Goal: Task Accomplishment & Management: Use online tool/utility

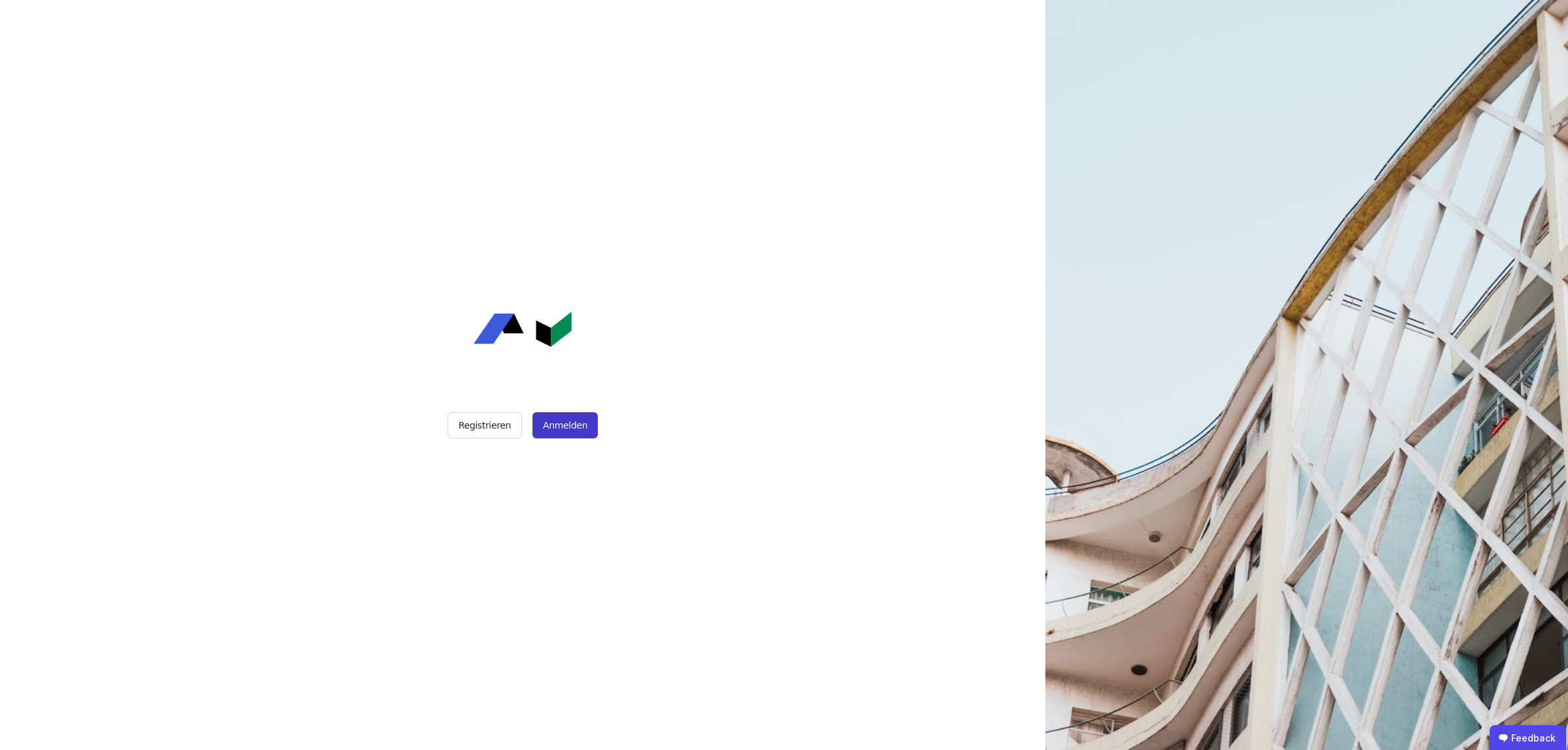
click at [559, 423] on button "Anmelden" at bounding box center [565, 425] width 66 height 26
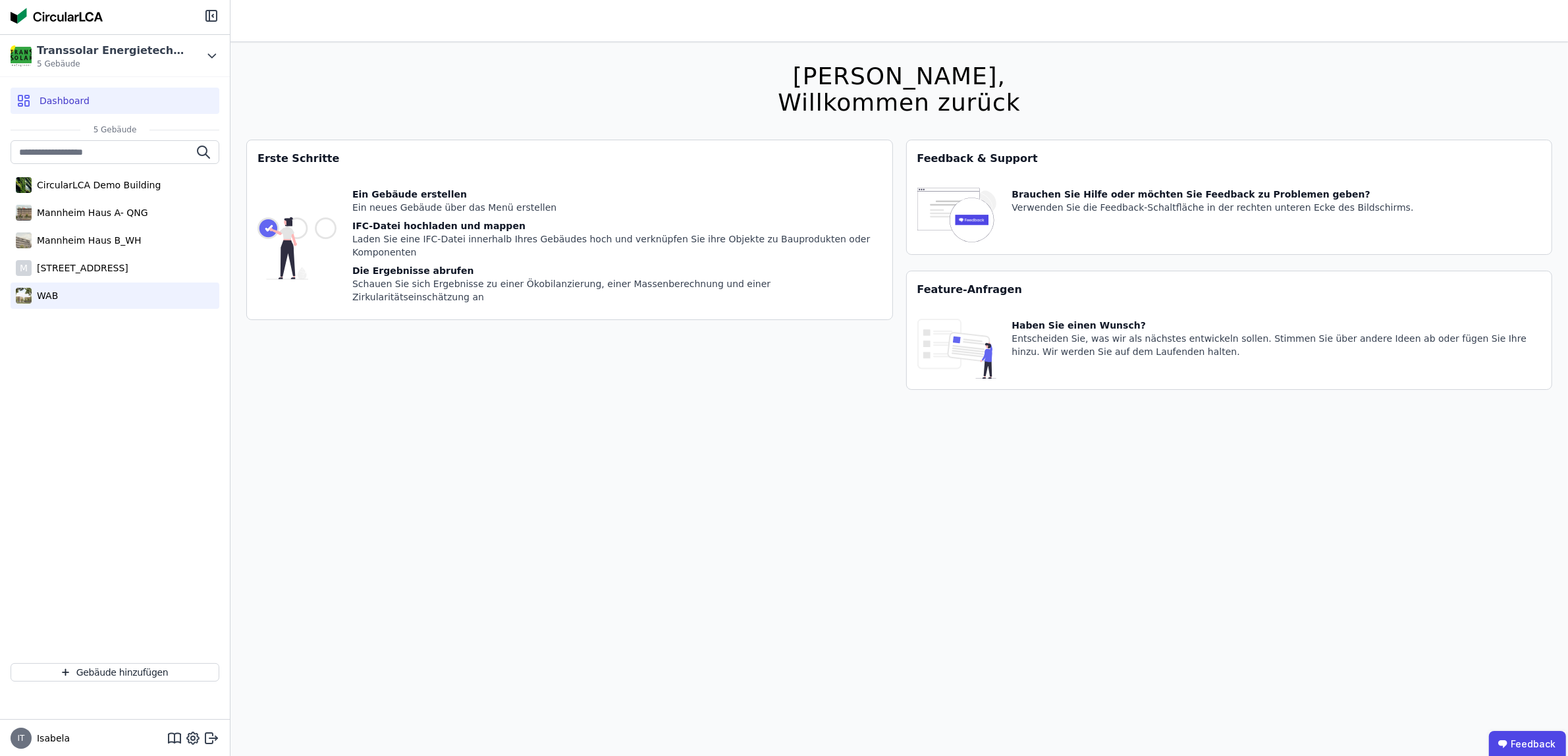
click at [71, 291] on div "WAB" at bounding box center [115, 296] width 208 height 26
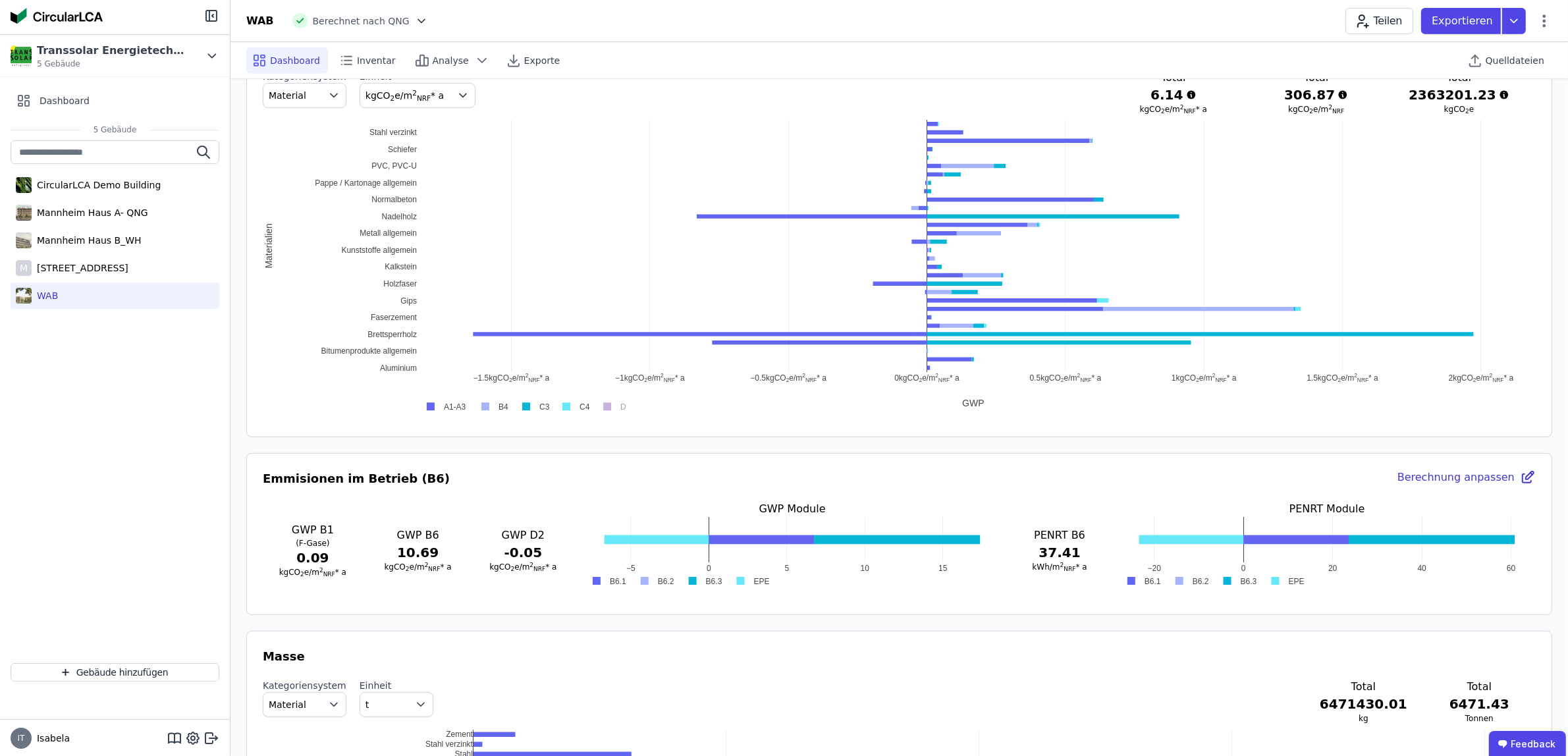
scroll to position [905, 0]
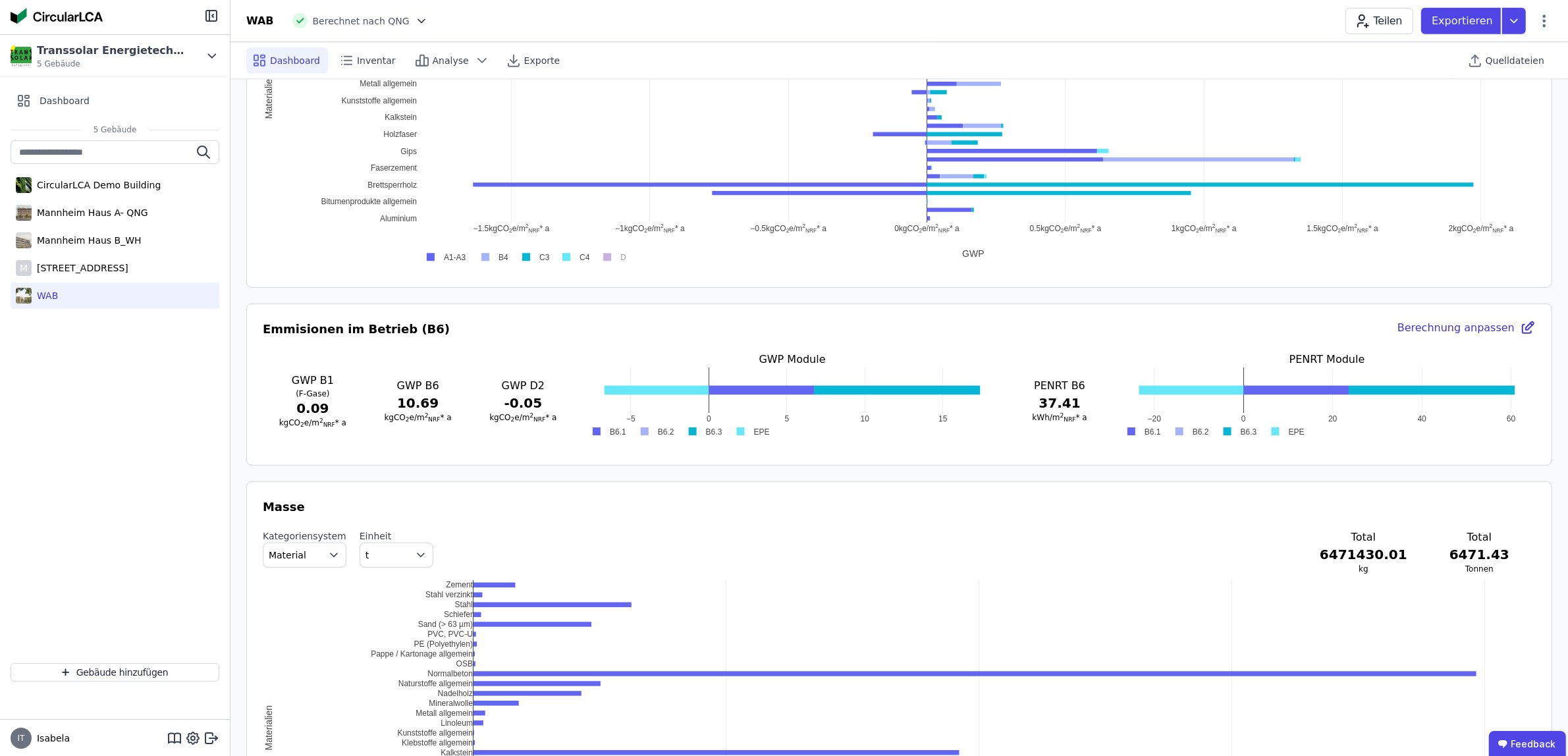
click at [1479, 330] on div "Berechnung anpassen" at bounding box center [1466, 329] width 139 height 19
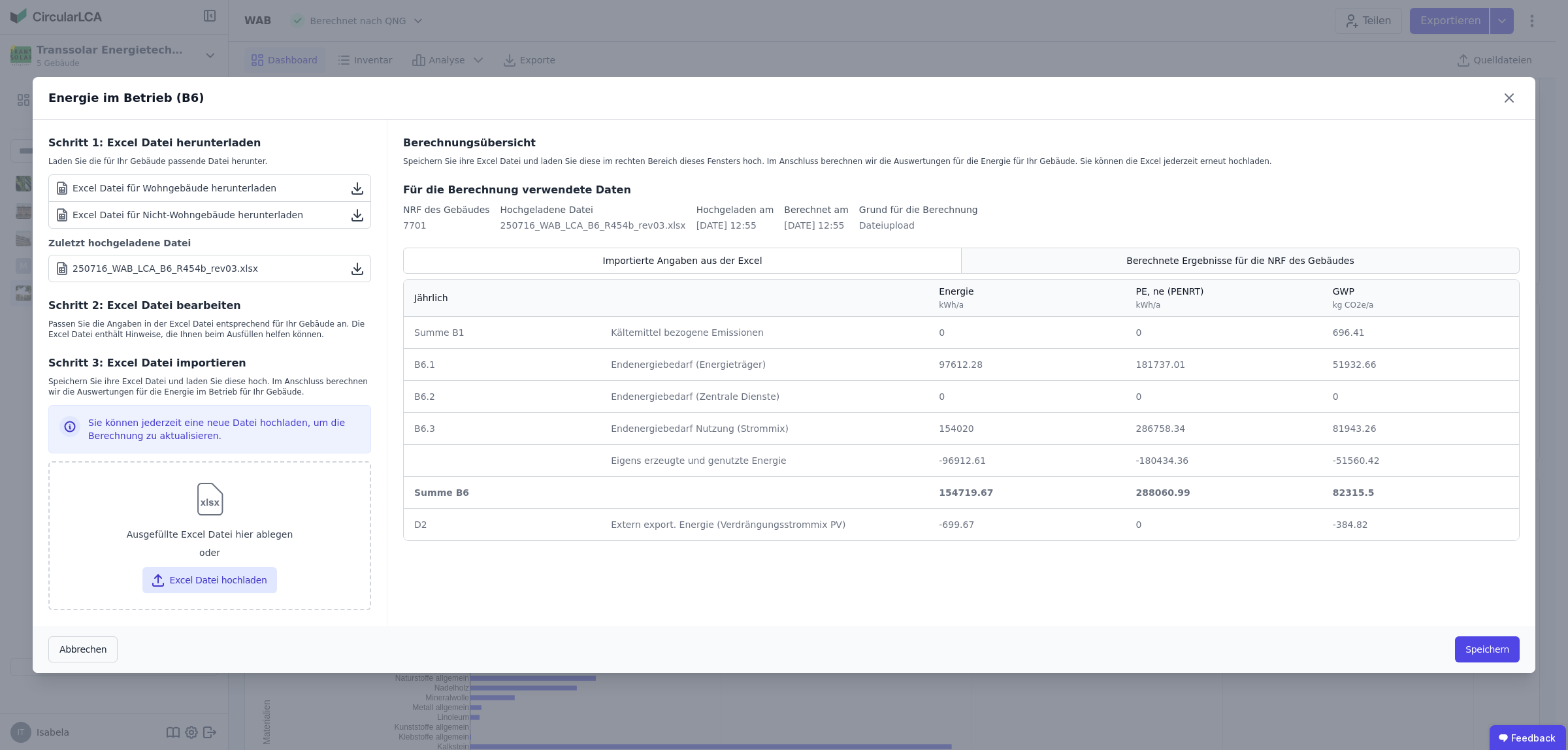
click at [1057, 256] on div "Berechnete Ergebnisse für die NRF des Gebäudes" at bounding box center [1240, 261] width 558 height 26
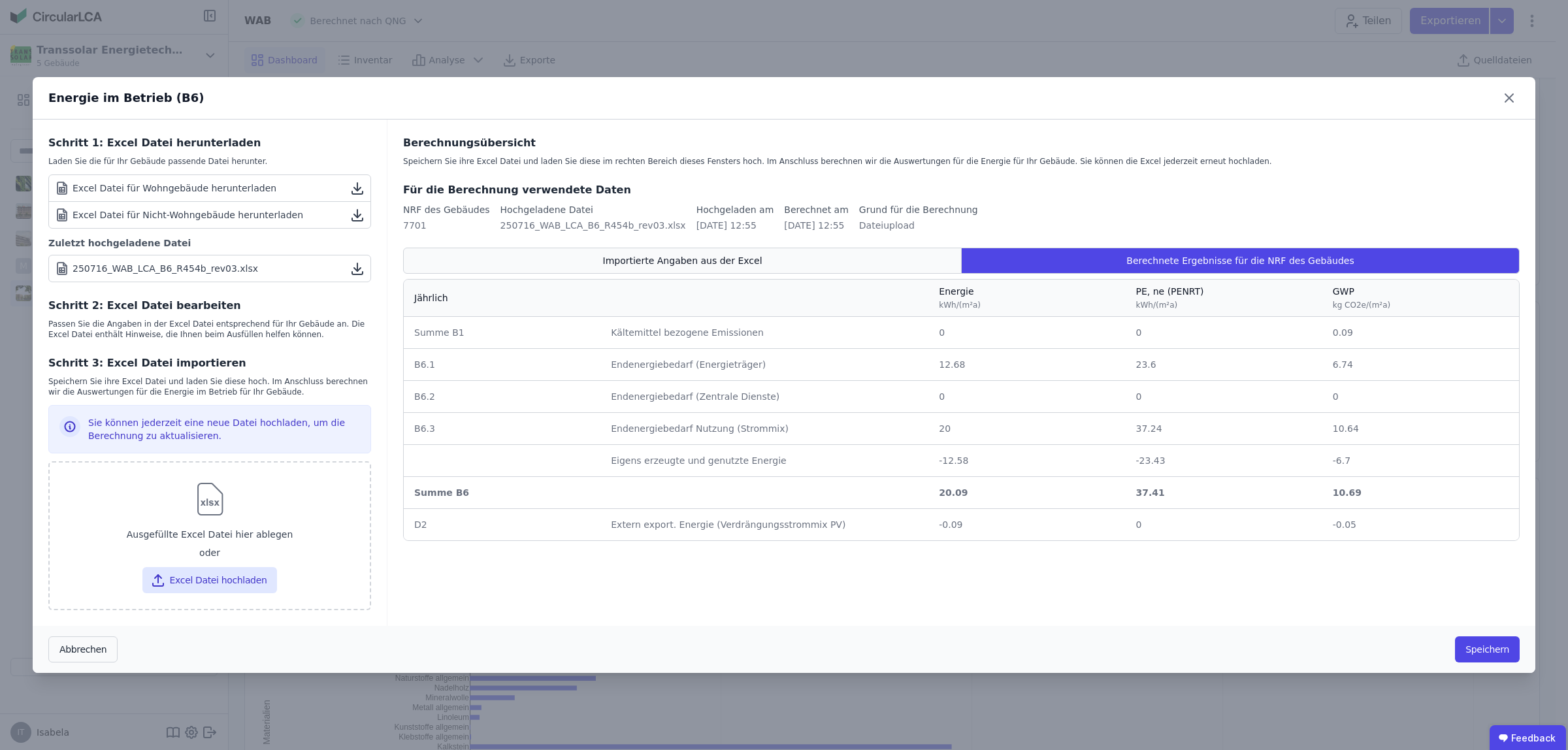
click at [932, 260] on div "Importierte Angaben aus der Excel" at bounding box center [682, 261] width 558 height 26
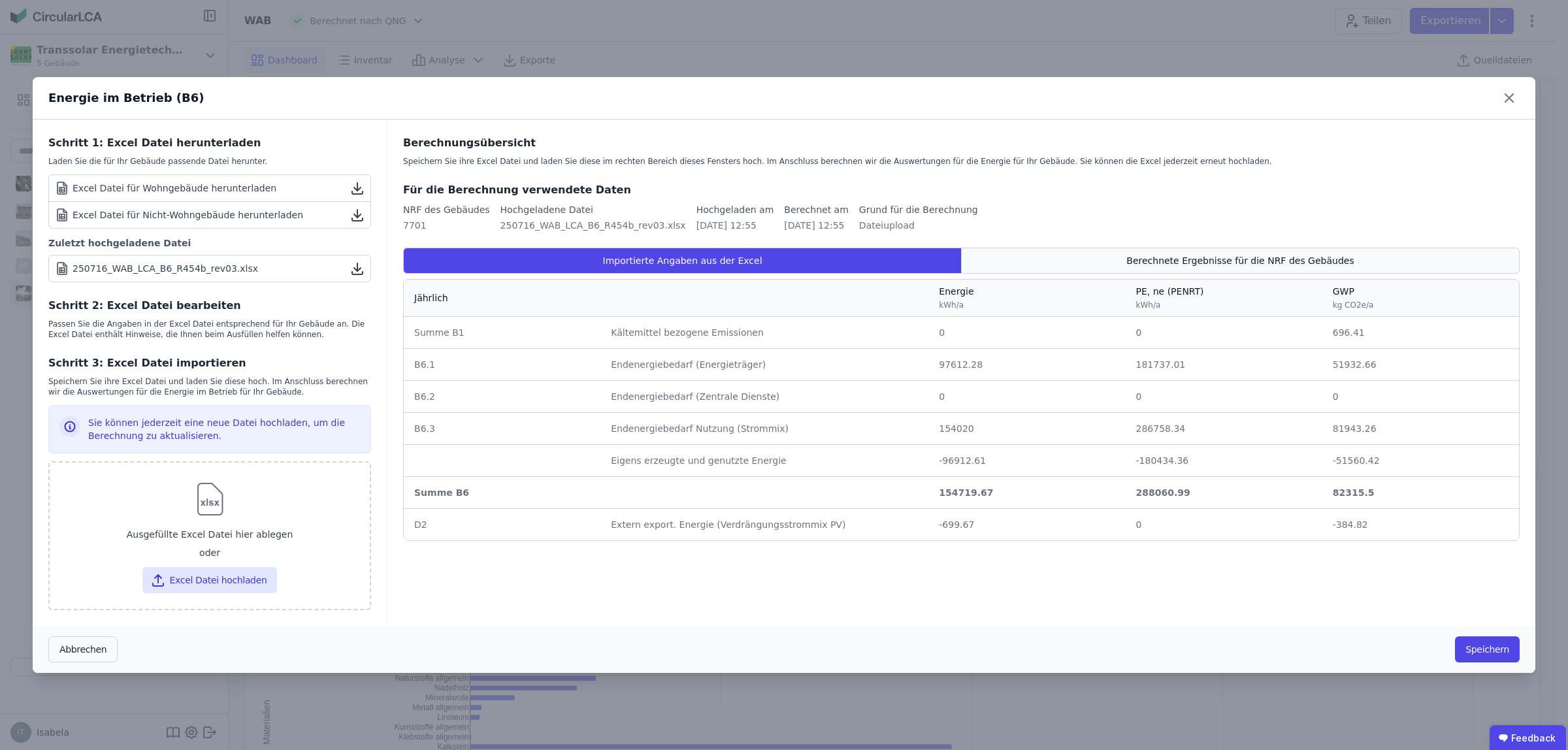
click at [1030, 265] on div "Berechnete Ergebnisse für die NRF des Gebäudes" at bounding box center [1240, 261] width 558 height 26
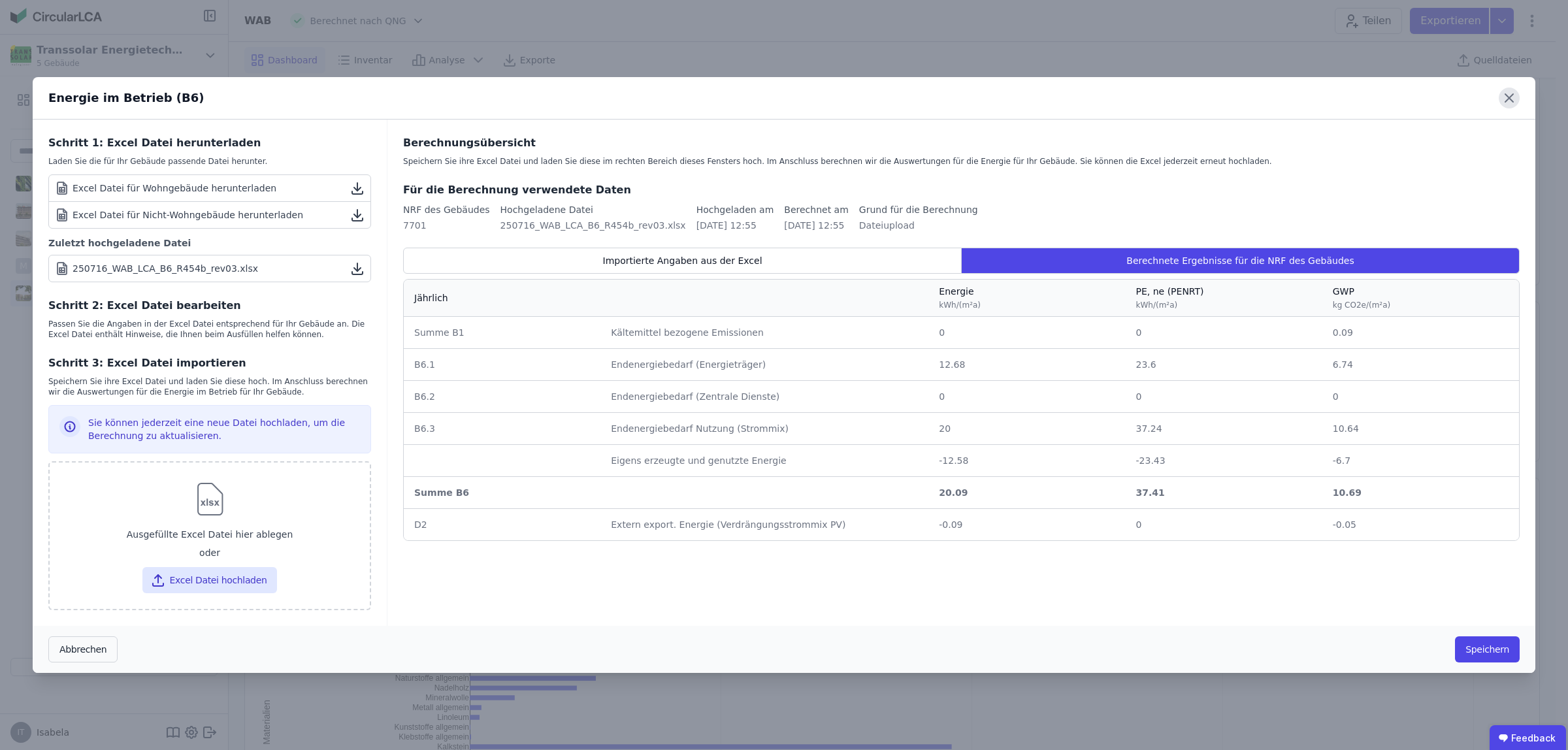
click at [1503, 100] on icon at bounding box center [1509, 98] width 21 height 21
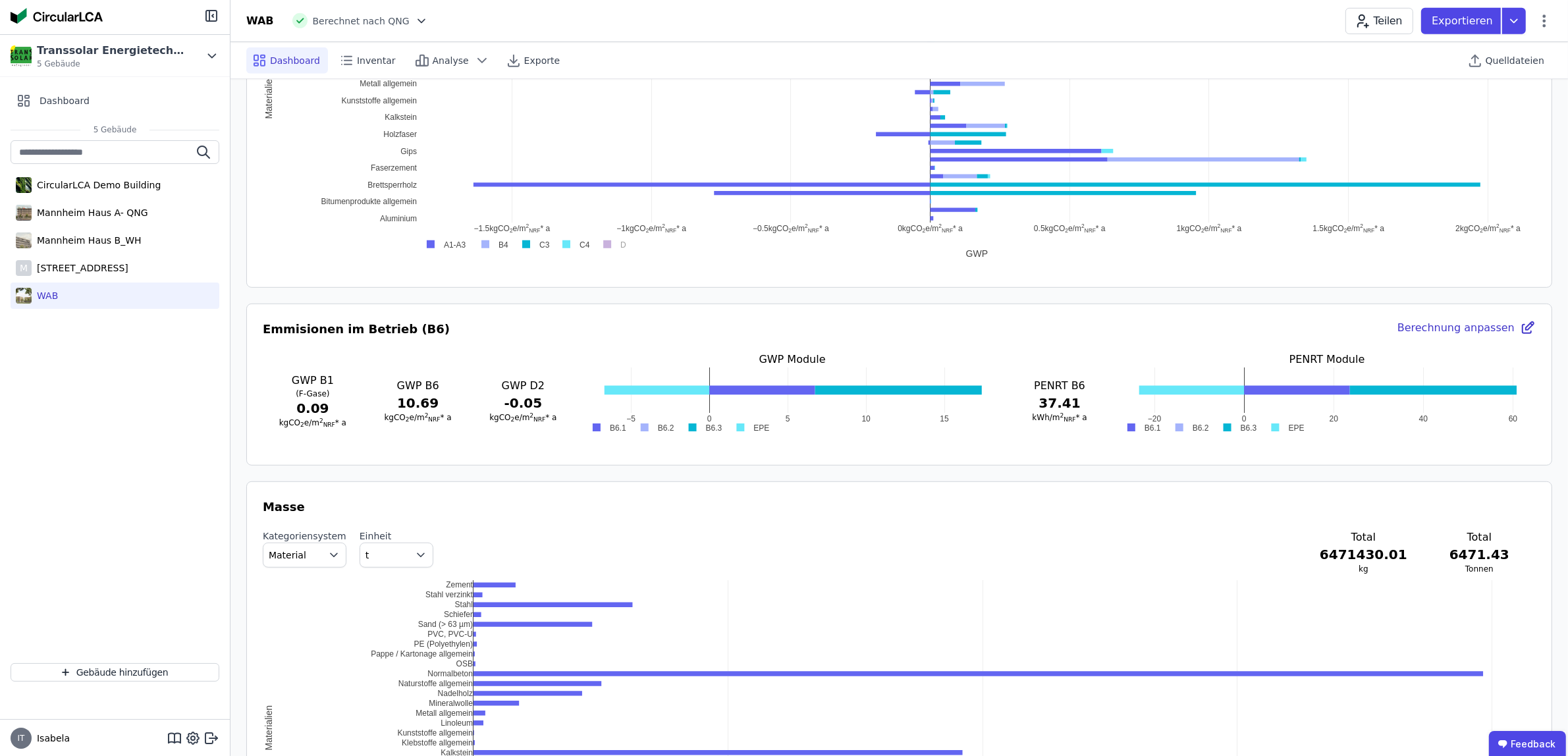
click at [1485, 329] on div "Berechnung anpassen" at bounding box center [1466, 329] width 139 height 19
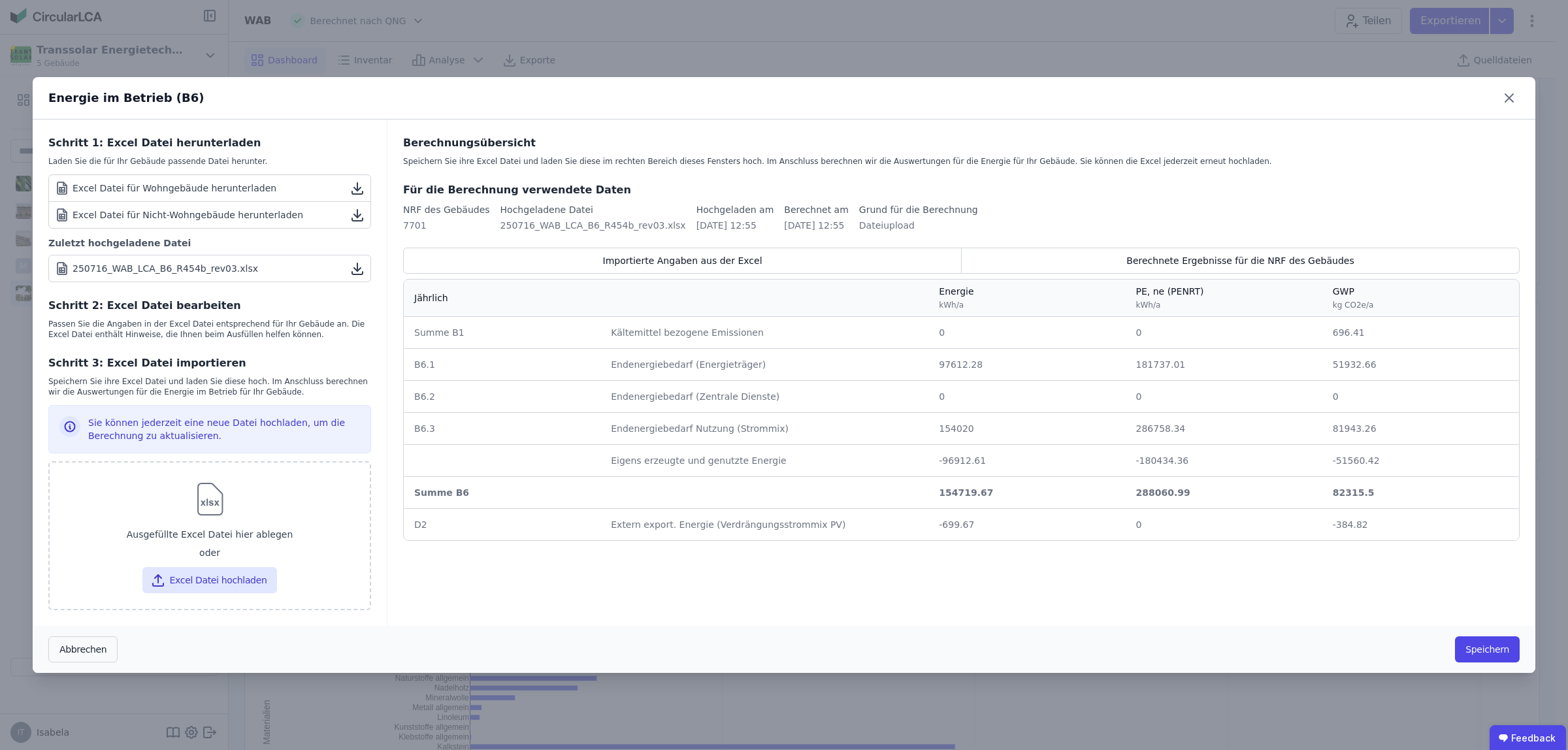
drag, startPoint x: 940, startPoint y: 364, endPoint x: 972, endPoint y: 367, distance: 32.1
click at [972, 367] on td "97612.28 97612.28" at bounding box center [1026, 364] width 196 height 32
click at [219, 510] on img at bounding box center [209, 499] width 42 height 42
type input "**********"
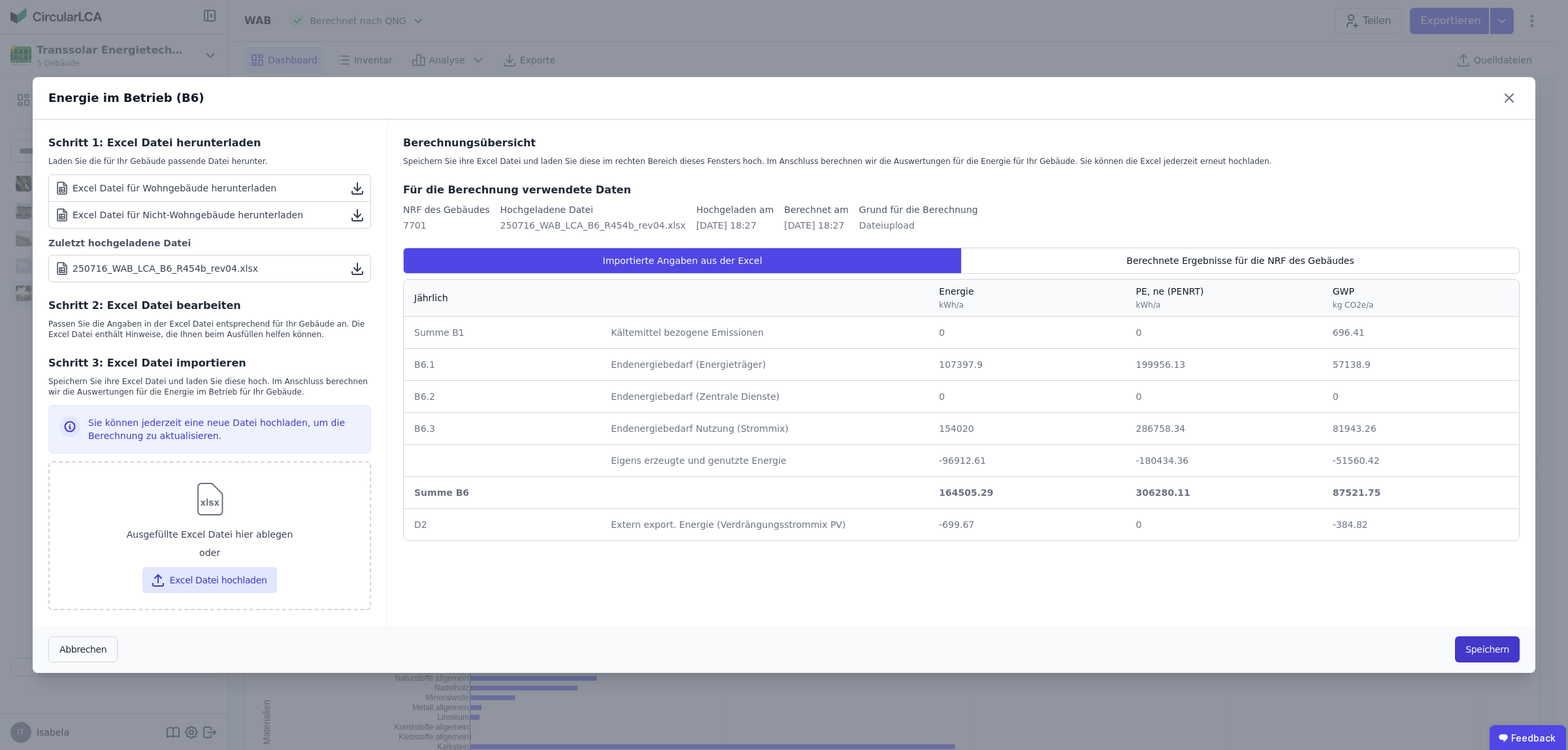
click at [1480, 650] on button "Speichern" at bounding box center [1487, 649] width 65 height 26
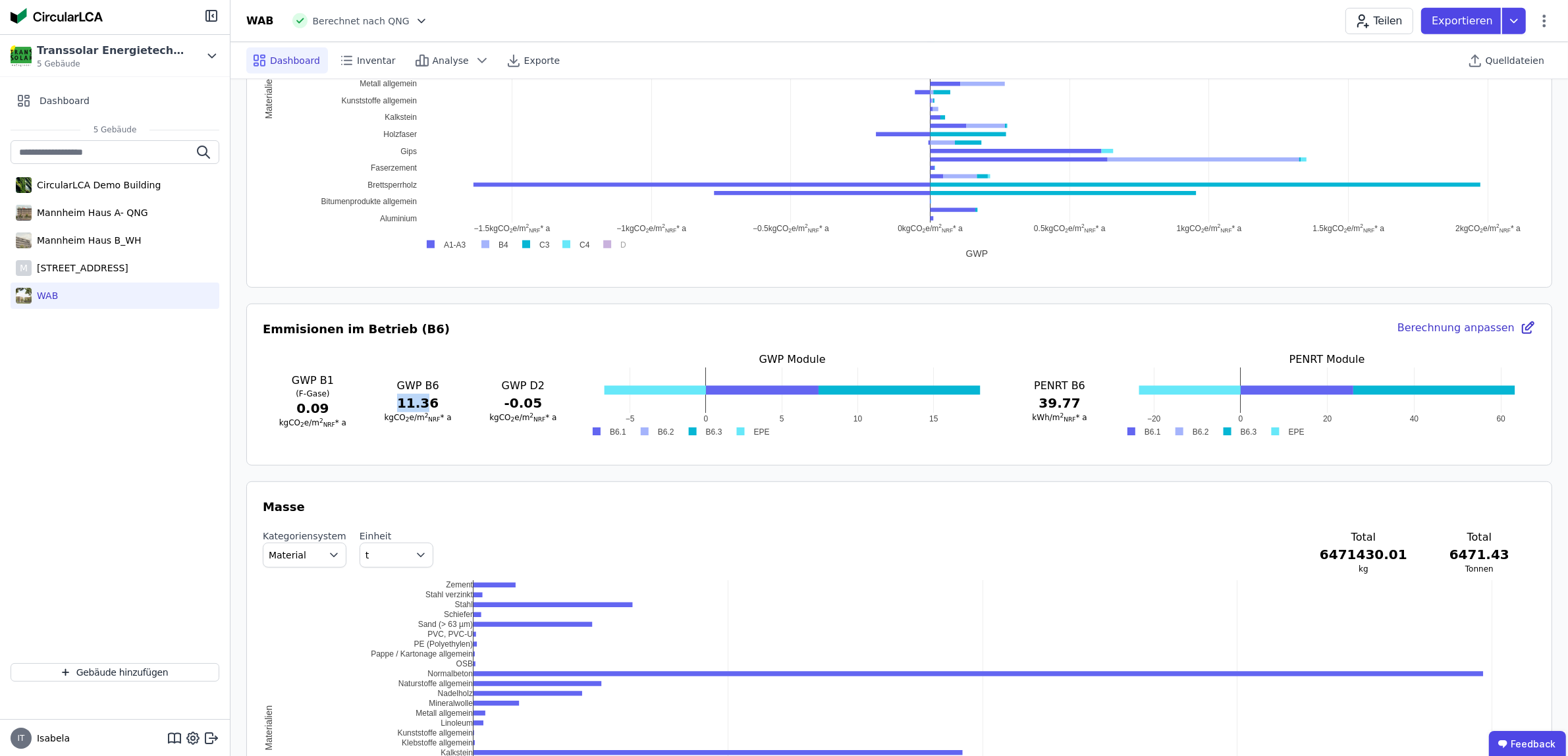
drag, startPoint x: 425, startPoint y: 406, endPoint x: 402, endPoint y: 402, distance: 23.3
click at [402, 402] on h3 "11.36" at bounding box center [418, 403] width 100 height 19
click at [409, 423] on div "GWP B1 (F-Gase) 0.09 kgCO 2 e/m 2 NRF * a GWP B6 11.36 kgCO 2 e/m 2 NRF * a GWP…" at bounding box center [417, 400] width 310 height 97
drag, startPoint x: 404, startPoint y: 407, endPoint x: 459, endPoint y: 406, distance: 55.0
click at [459, 406] on h3 "11.36" at bounding box center [418, 403] width 100 height 19
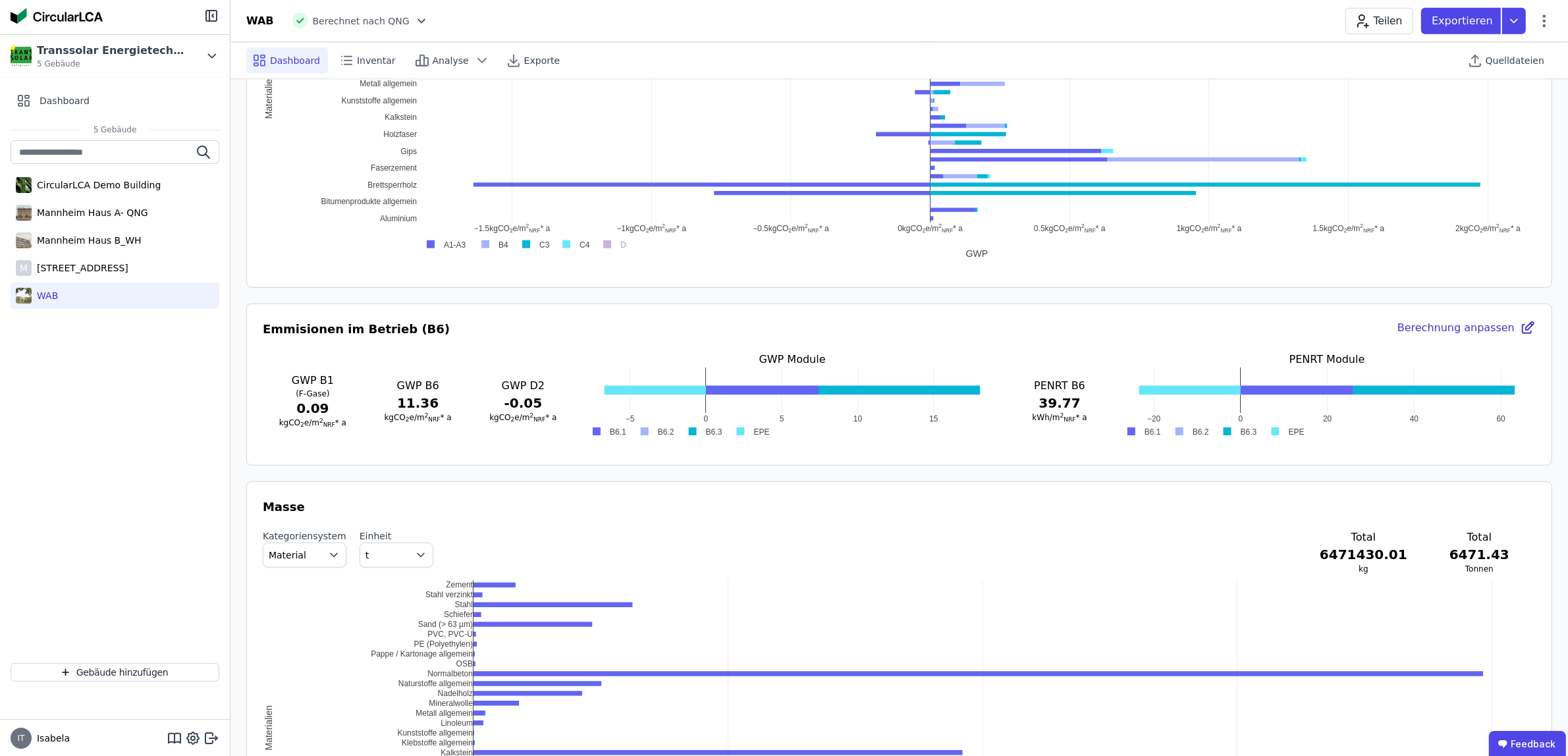
click at [459, 431] on div "GWP B1 (F-Gase) 0.09 kgCO 2 e/m 2 NRF * a GWP B6 11.36 kgCO 2 e/m 2 NRF * a GWP…" at bounding box center [417, 400] width 310 height 97
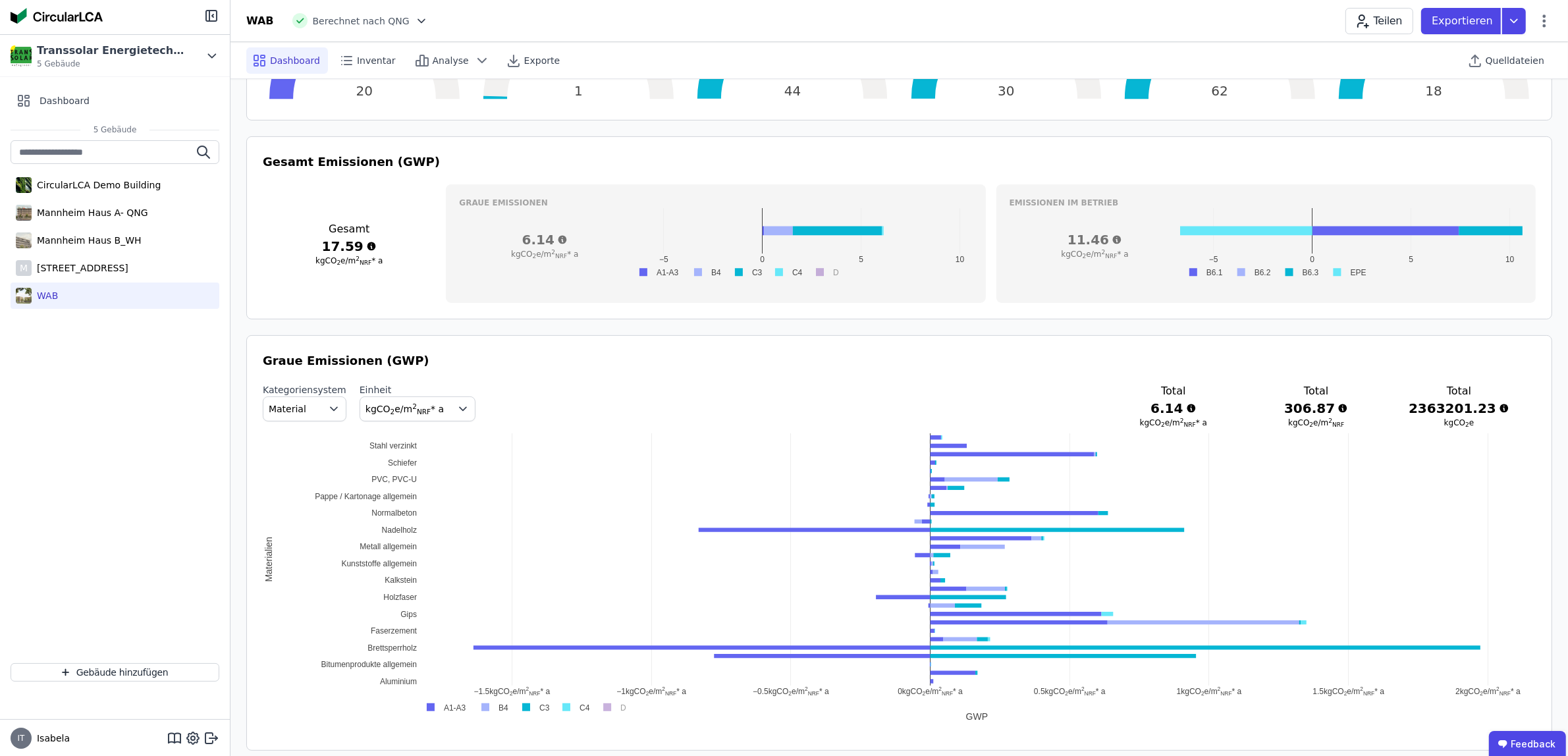
scroll to position [412, 0]
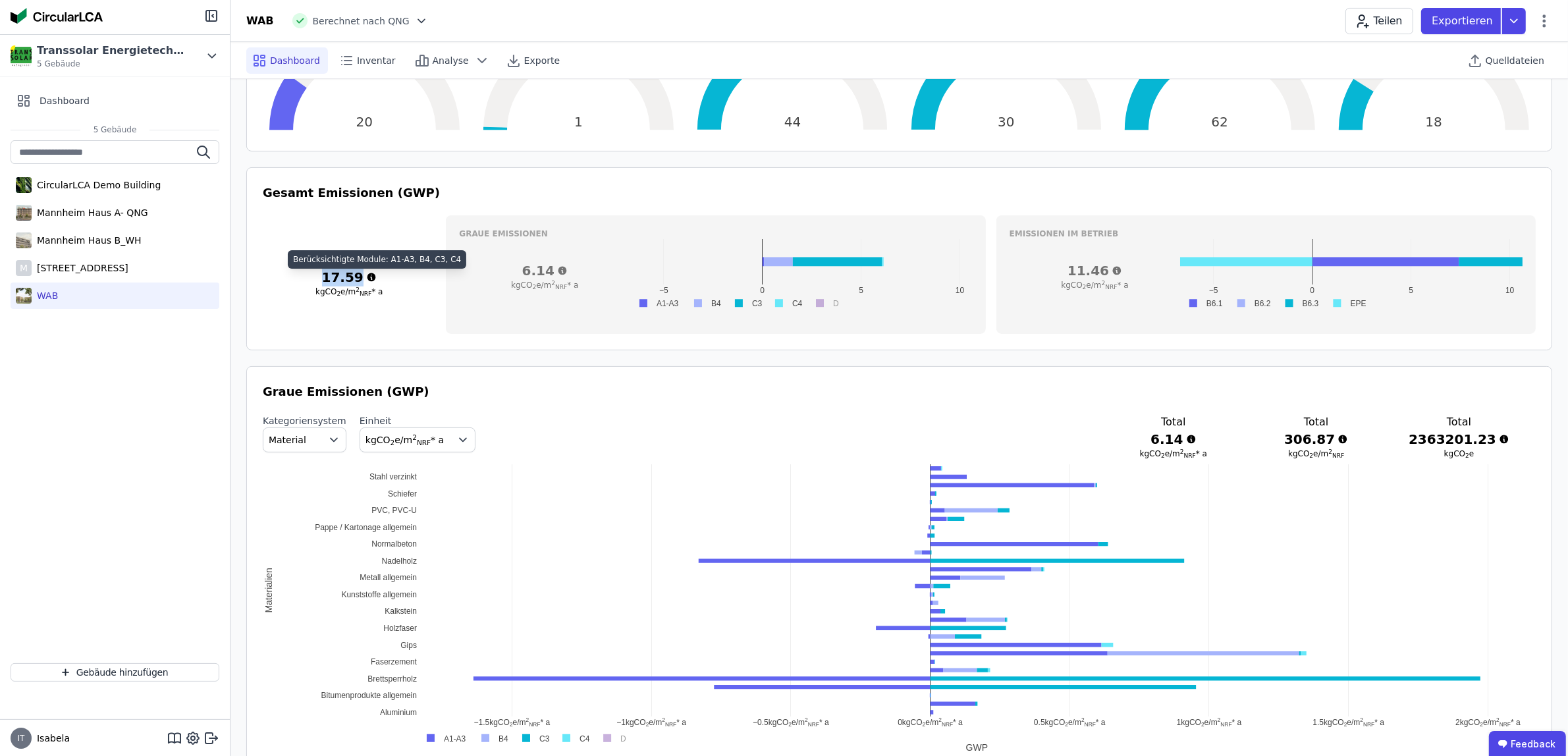
drag, startPoint x: 328, startPoint y: 281, endPoint x: 364, endPoint y: 282, distance: 36.0
click at [364, 282] on h3 "17.59" at bounding box center [348, 276] width 172 height 19
click at [375, 334] on div "Gesamt 17.59 kgCO 2 e/m 2 NRF * a" at bounding box center [348, 275] width 172 height 118
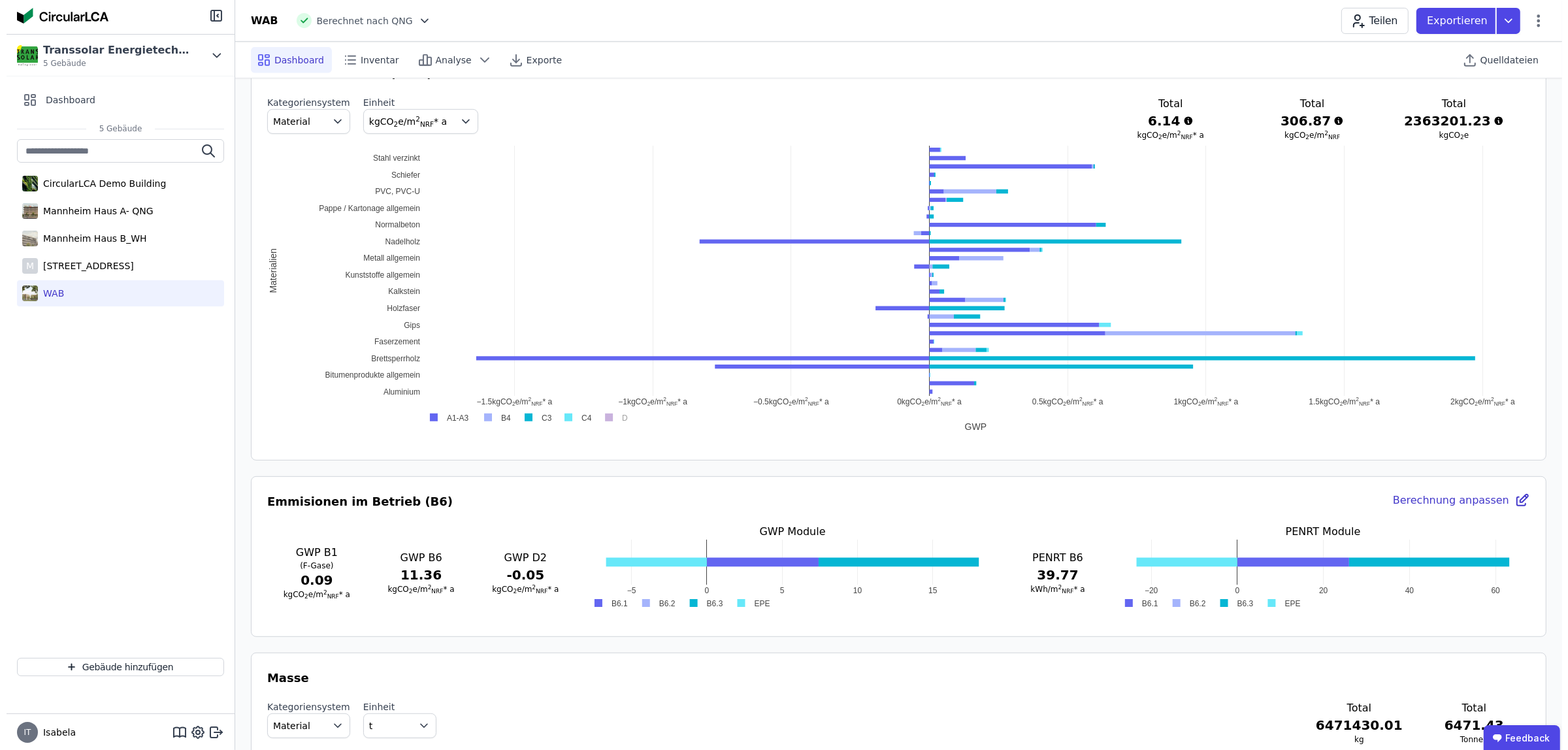
scroll to position [817, 0]
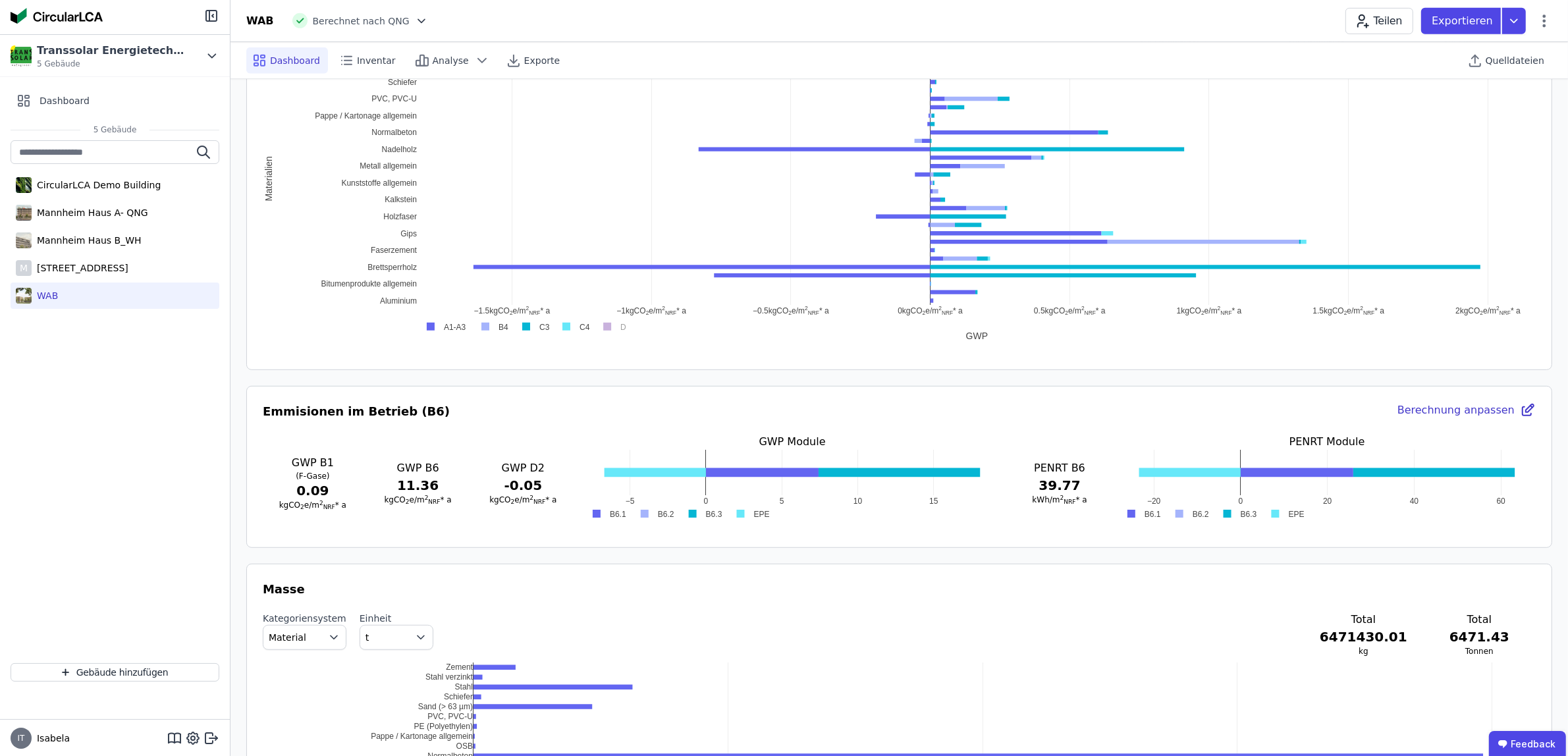
click at [1483, 415] on div "Berechnung anpassen" at bounding box center [1466, 411] width 139 height 19
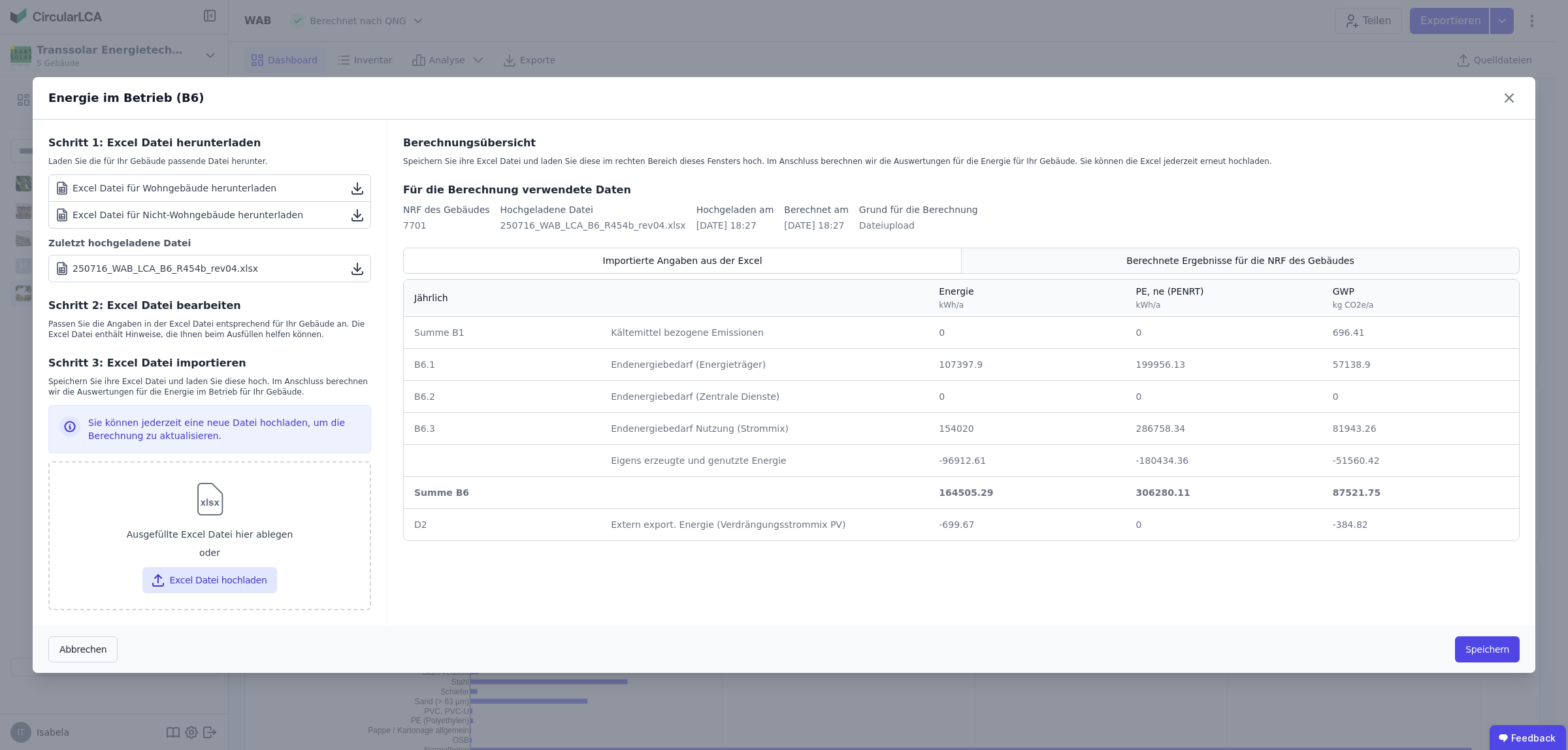
click at [1131, 265] on div "Berechnete Ergebnisse für die NRF des Gebäudes" at bounding box center [1240, 261] width 558 height 26
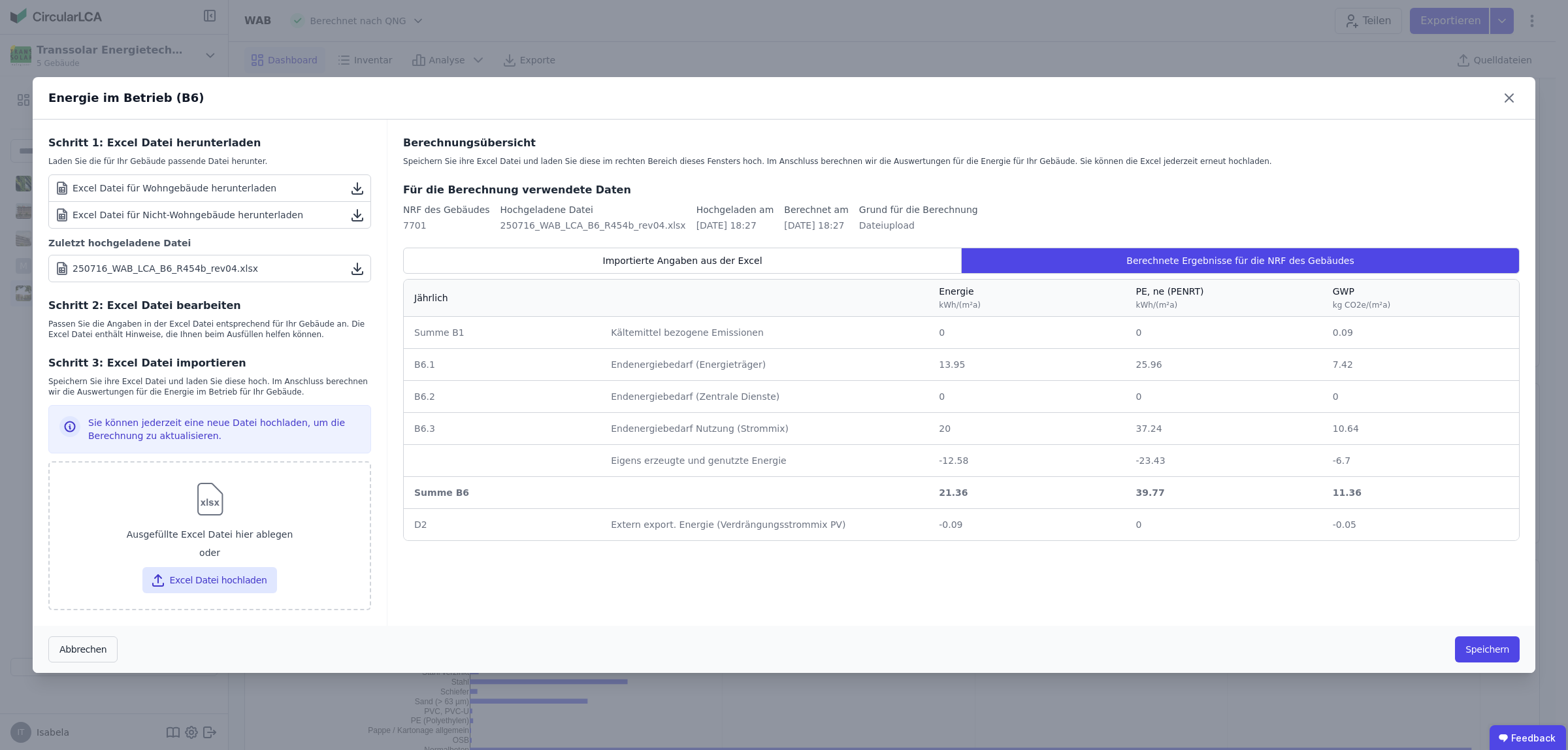
drag, startPoint x: 1356, startPoint y: 365, endPoint x: 582, endPoint y: 361, distance: 774.0
click at [582, 361] on tr "B6.1 B6.1 Endenergiebedarf (Energieträger) Endenergiebedarf (Energieträger) 13.…" at bounding box center [961, 364] width 1116 height 32
